Goal: Transaction & Acquisition: Purchase product/service

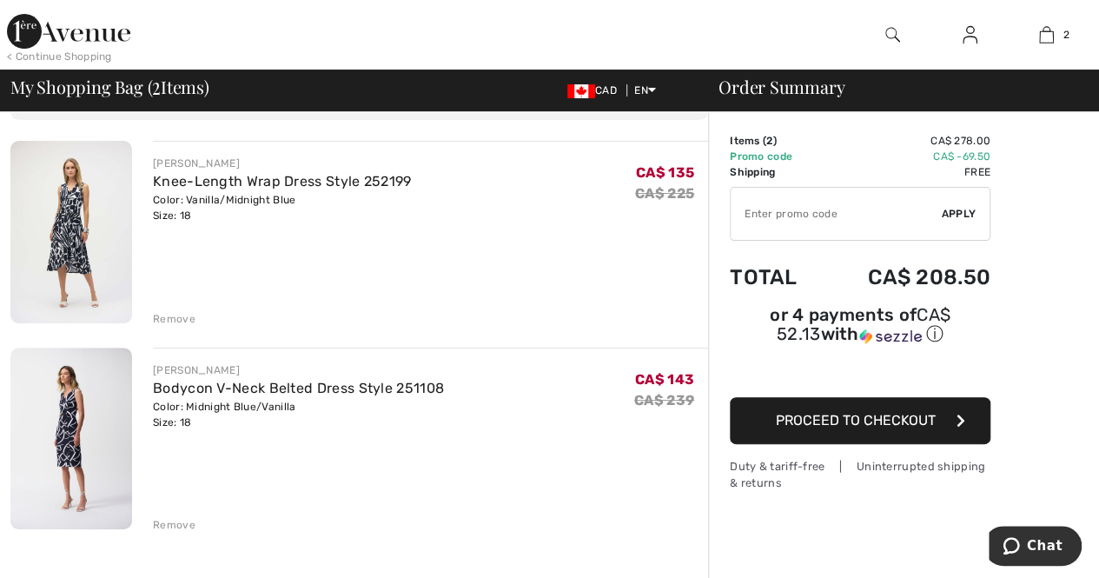
scroll to position [87, 0]
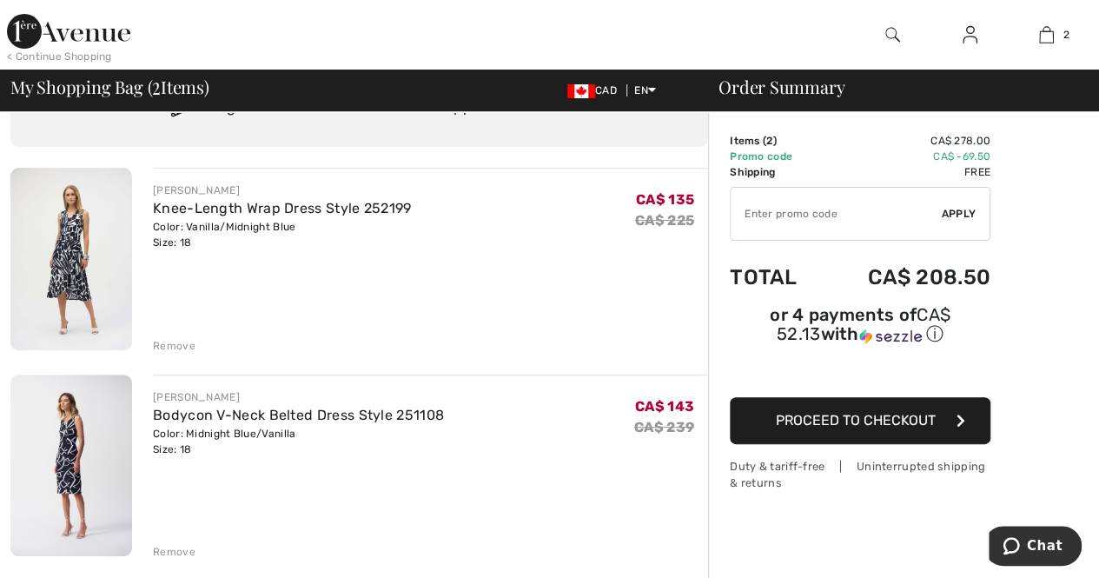
click at [879, 412] on span "Proceed to Checkout" at bounding box center [856, 420] width 160 height 17
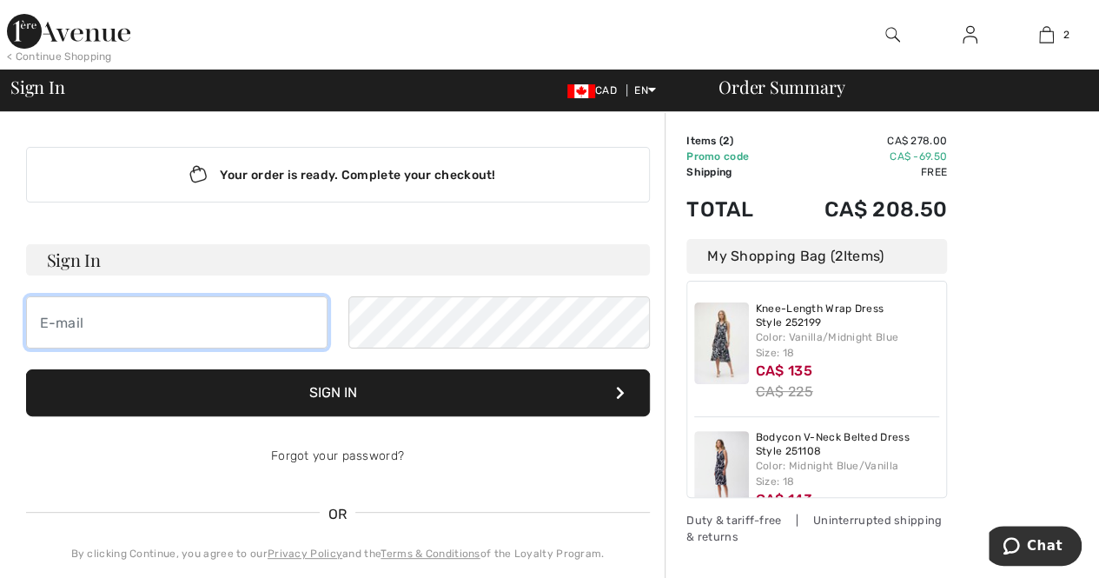
click at [87, 311] on input "email" at bounding box center [176, 322] width 301 height 52
type input "helen.mitchell71@gmail.com"
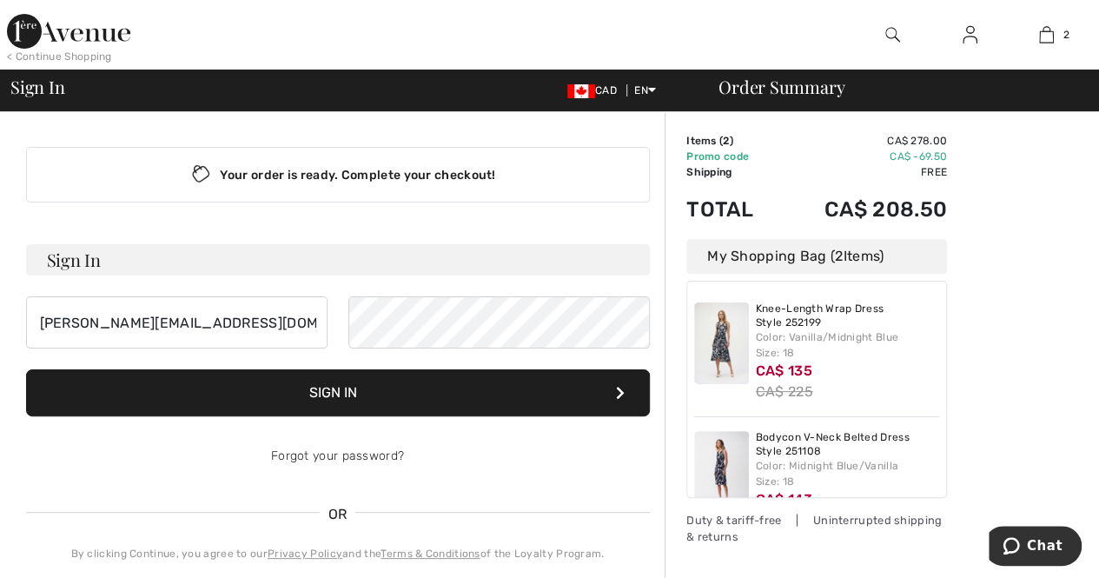
click at [342, 393] on button "Sign In" at bounding box center [338, 392] width 624 height 47
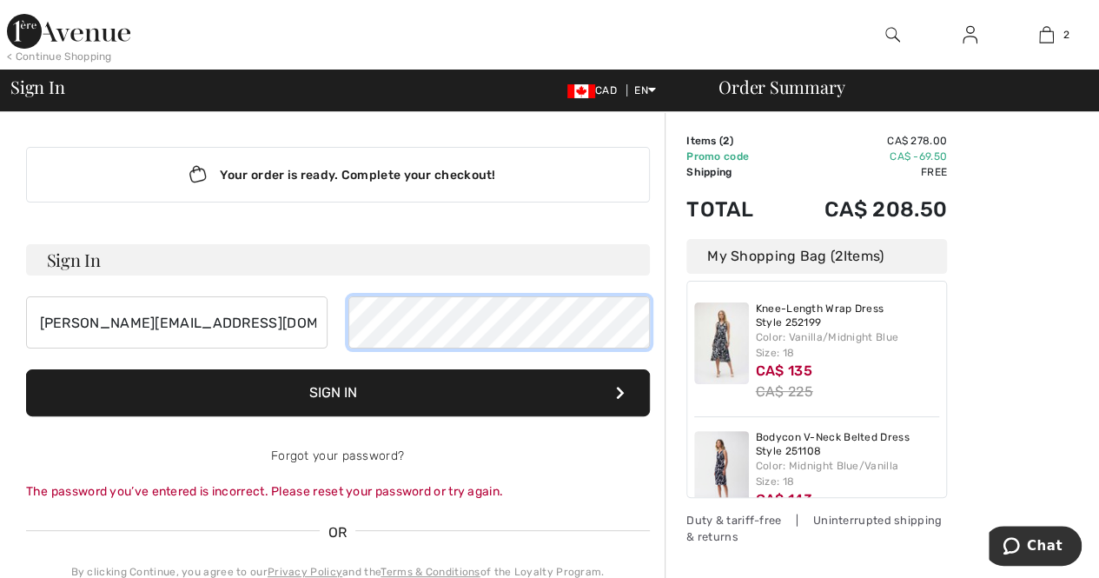
click at [288, 319] on div "helen.mitchell71@gmail.com" at bounding box center [338, 322] width 624 height 52
click at [322, 386] on button "Sign In" at bounding box center [338, 392] width 624 height 47
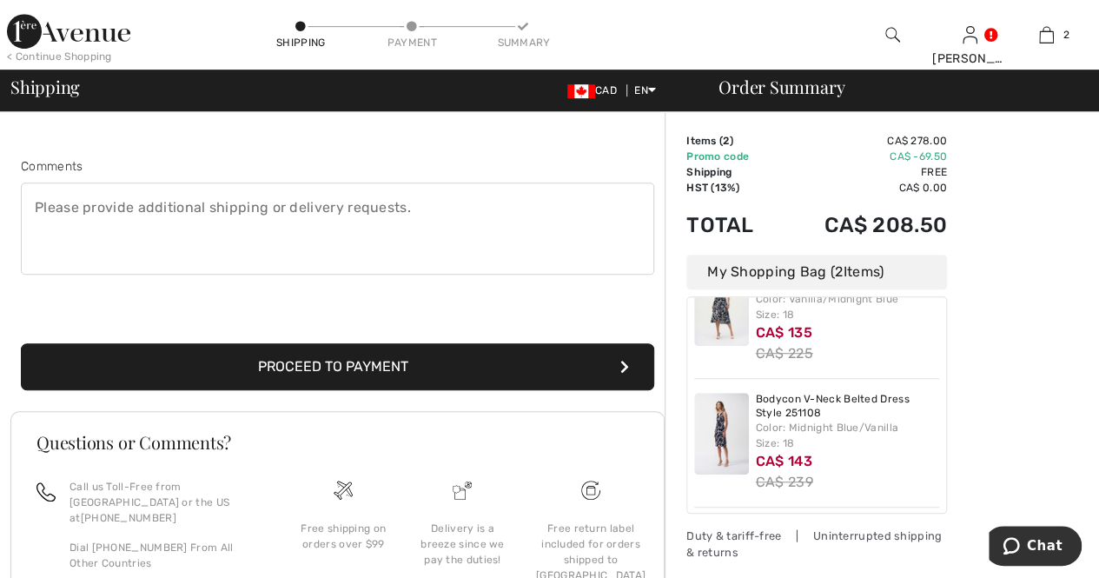
scroll to position [479, 0]
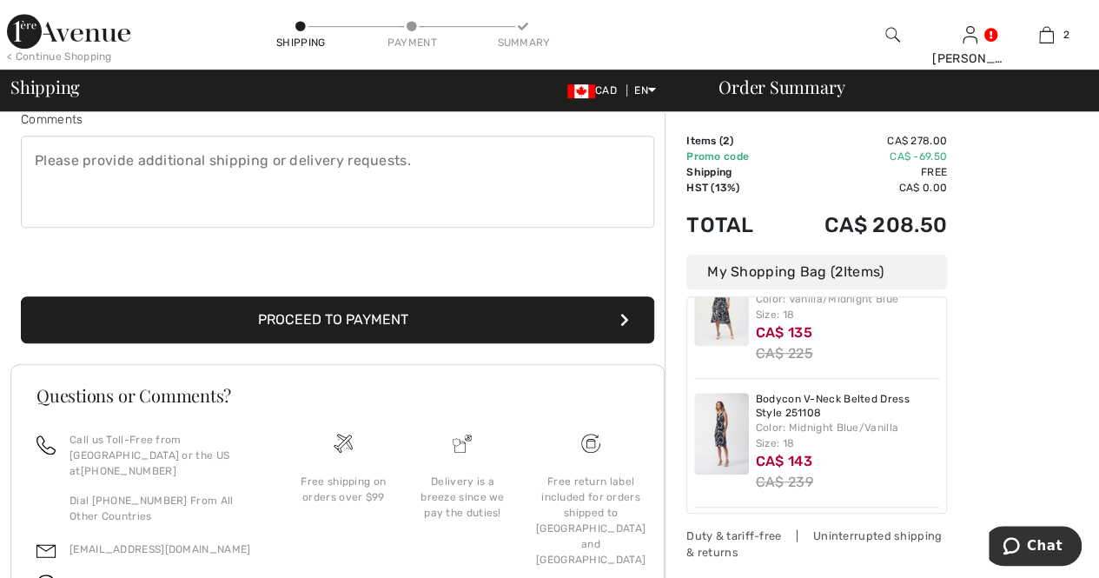
click at [368, 312] on button "Proceed to Payment" at bounding box center [337, 319] width 633 height 47
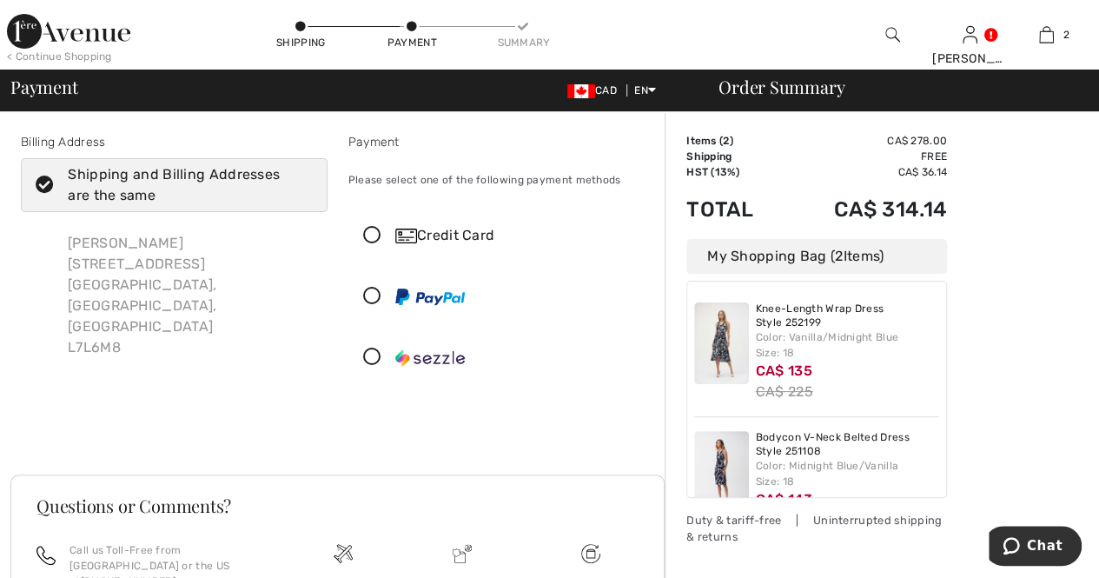
click at [375, 230] on icon at bounding box center [372, 236] width 46 height 18
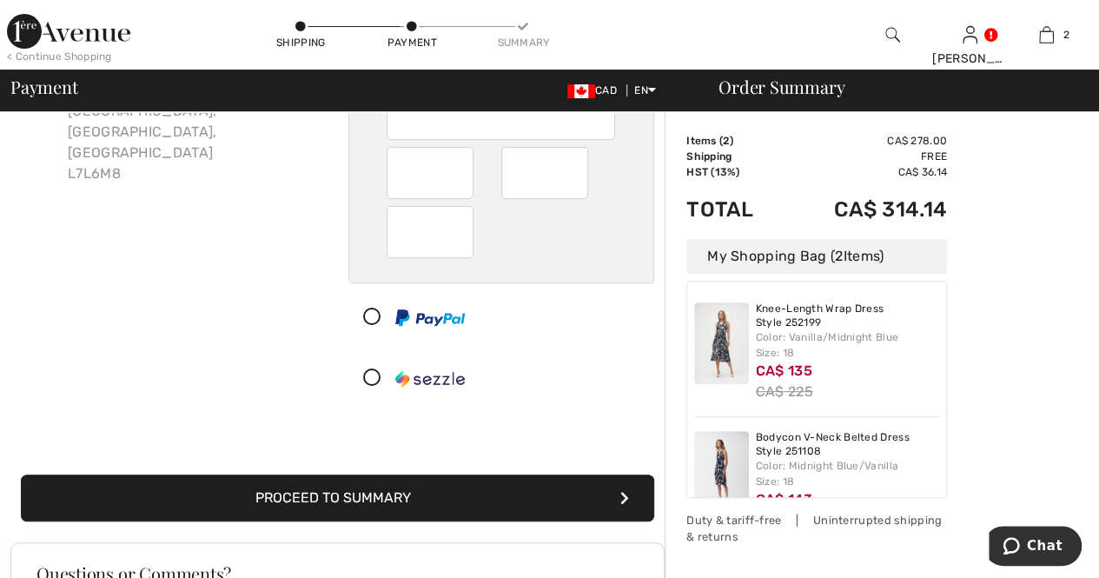
scroll to position [261, 0]
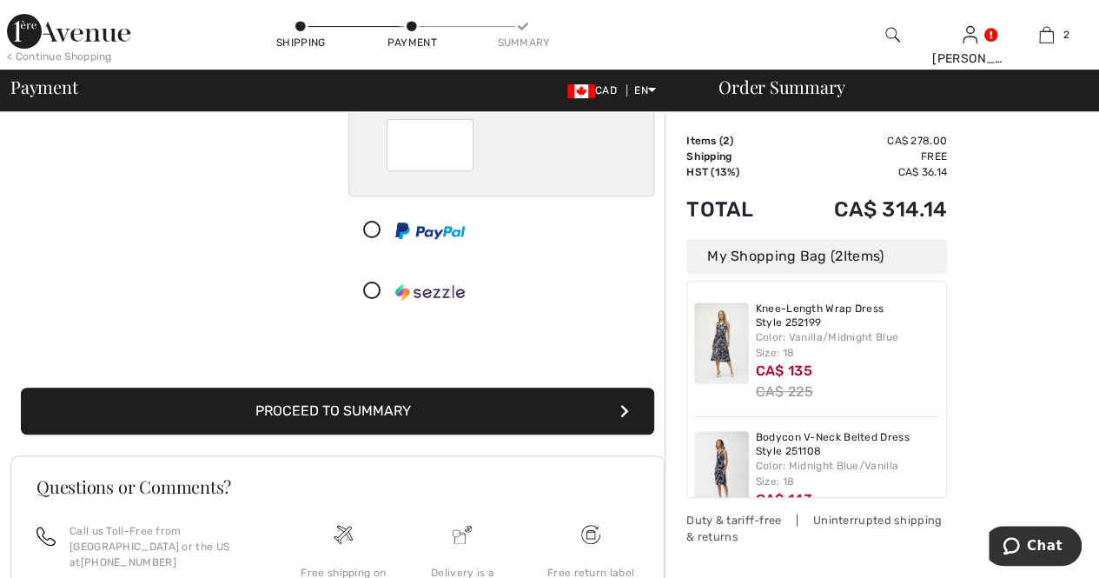
click at [377, 402] on button "Proceed to Summary" at bounding box center [337, 410] width 633 height 47
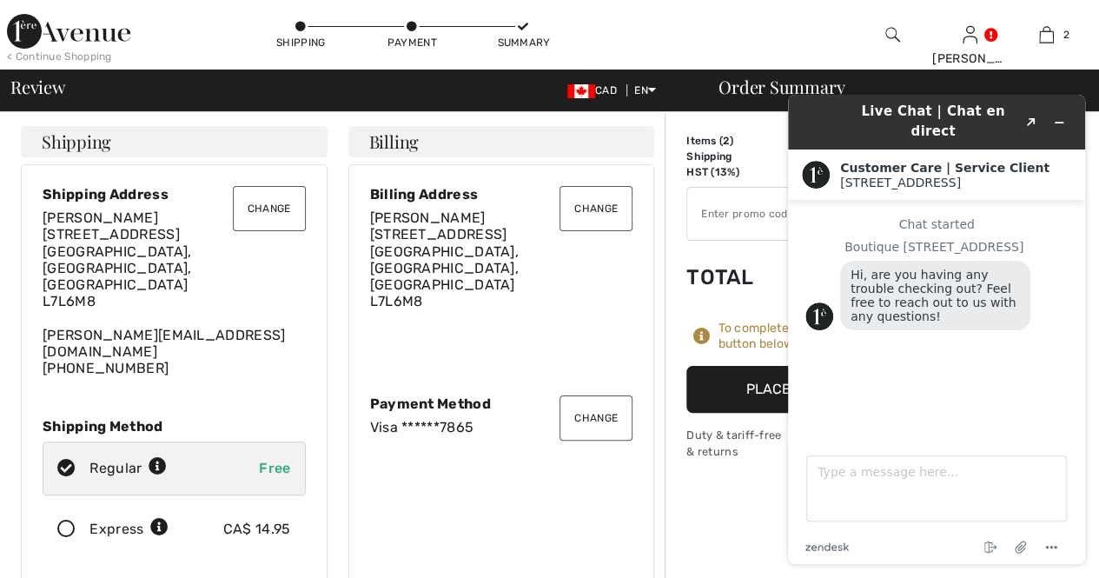
drag, startPoint x: 742, startPoint y: 523, endPoint x: 739, endPoint y: 512, distance: 11.6
click at [1060, 116] on icon "Minimize widget" at bounding box center [1059, 122] width 12 height 12
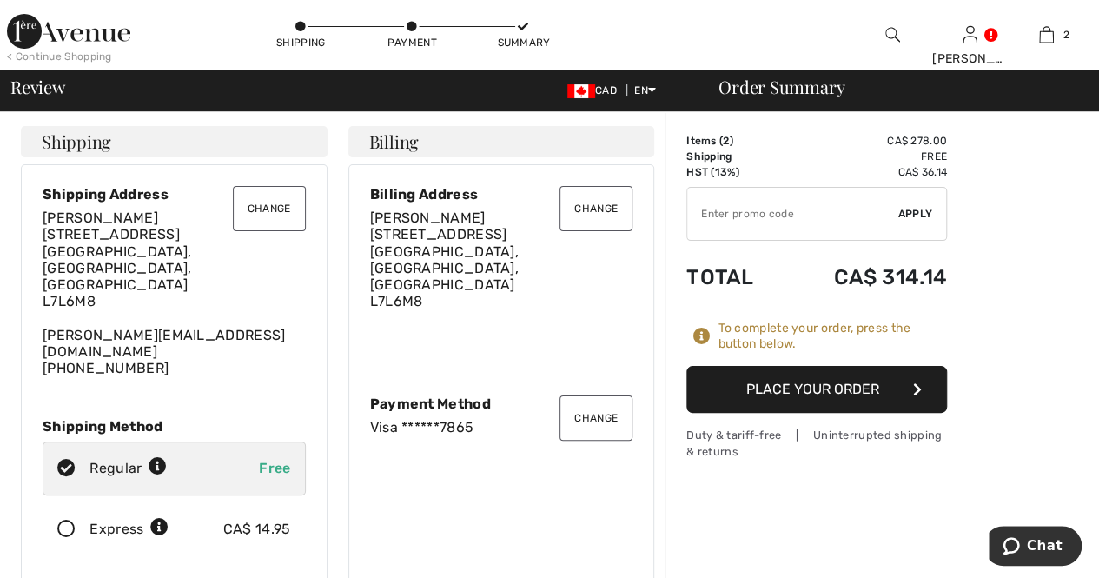
click at [729, 208] on input "TEXT" at bounding box center [792, 214] width 211 height 52
type input "SALEAVENUE"
click at [914, 208] on span "Apply" at bounding box center [915, 214] width 35 height 16
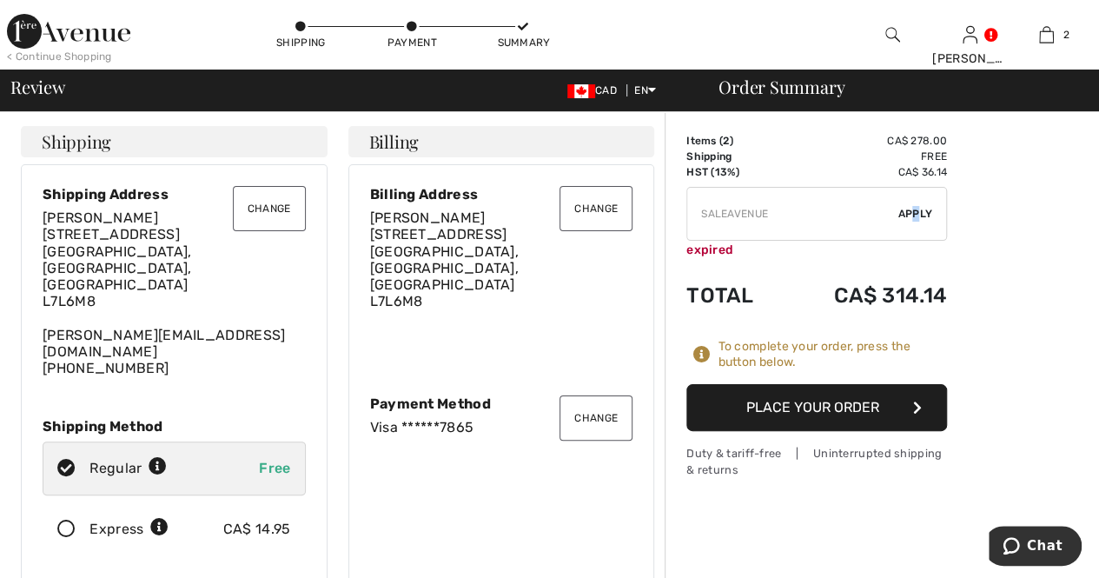
click at [804, 400] on button "Place Your Order" at bounding box center [816, 407] width 261 height 47
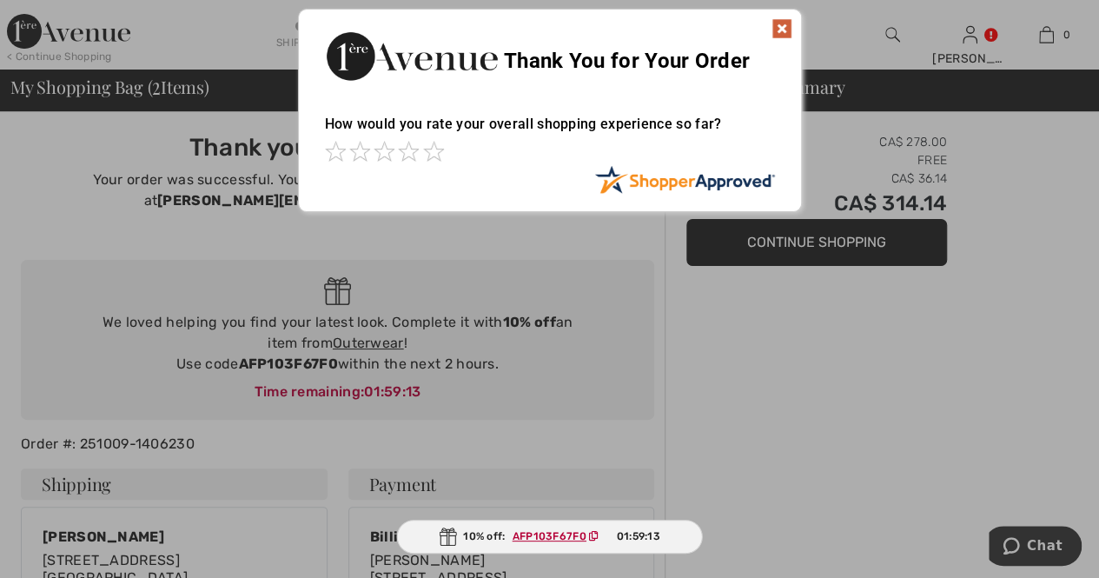
click at [778, 27] on img at bounding box center [781, 28] width 21 height 21
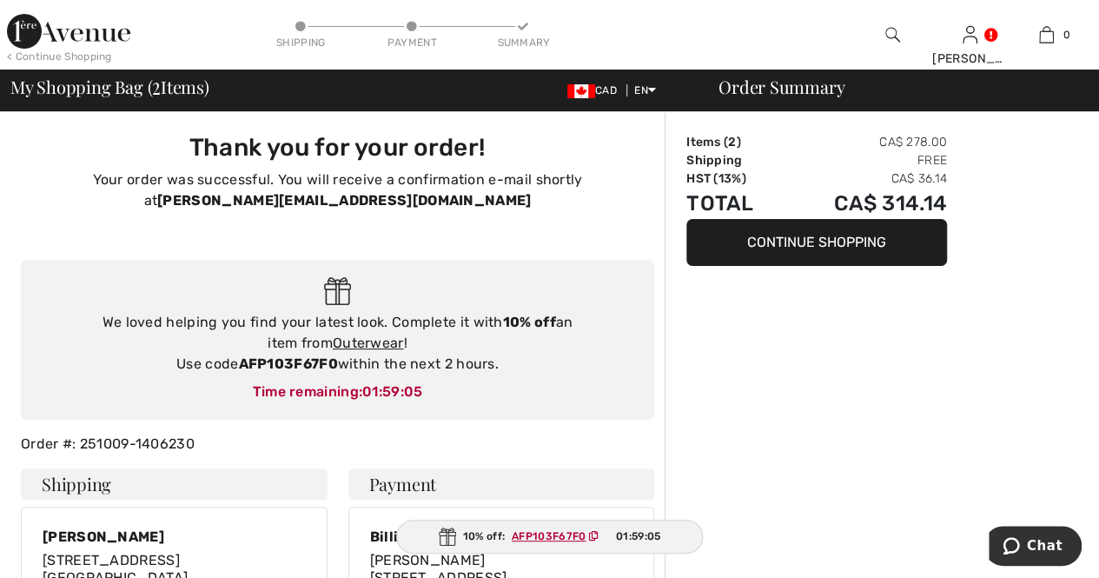
click at [545, 534] on ins "AFP103F67F0" at bounding box center [549, 536] width 74 height 12
